Goal: Use online tool/utility: Utilize a website feature to perform a specific function

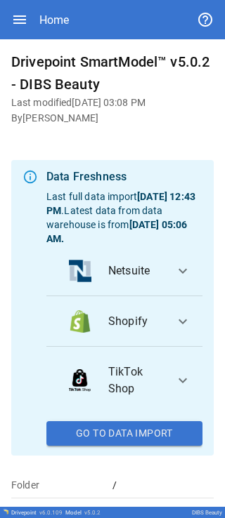
click at [73, 7] on span "Shopify" at bounding box center [135, 321] width 55 height 17
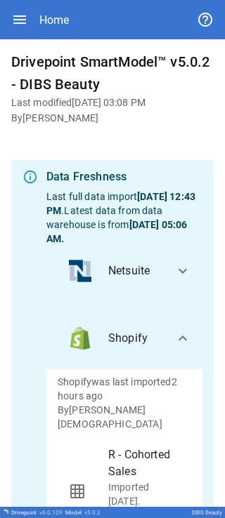
click at [73, 7] on span "Shopify" at bounding box center [135, 338] width 55 height 17
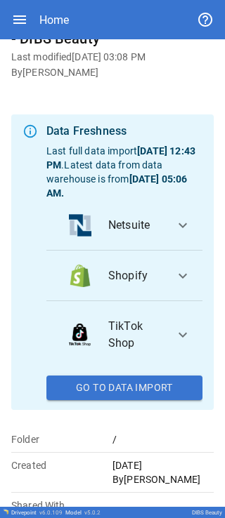
scroll to position [62, 0]
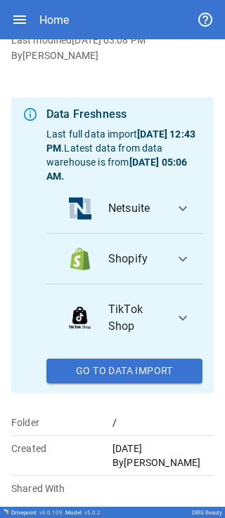
click at [73, 7] on span "Shopify" at bounding box center [135, 259] width 55 height 17
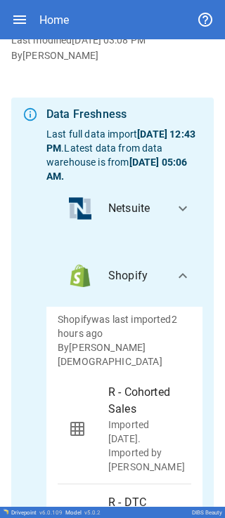
click at [73, 7] on li "Shopify" at bounding box center [116, 276] width 117 height 34
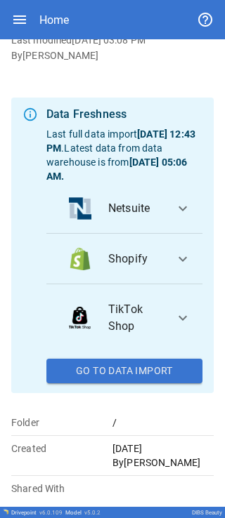
click at [73, 7] on li "Shopify" at bounding box center [116, 259] width 117 height 34
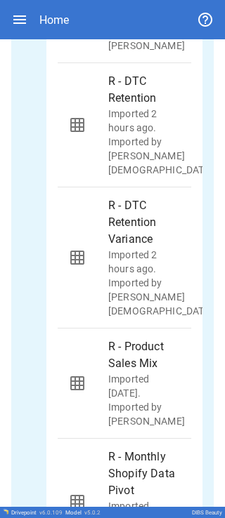
scroll to position [0, 0]
